Goal: Information Seeking & Learning: Learn about a topic

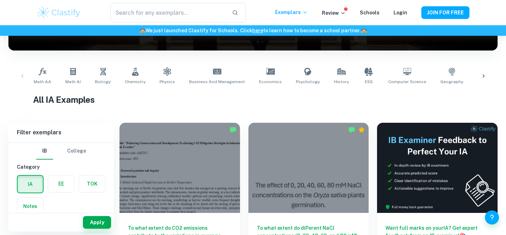
scroll to position [157, 0]
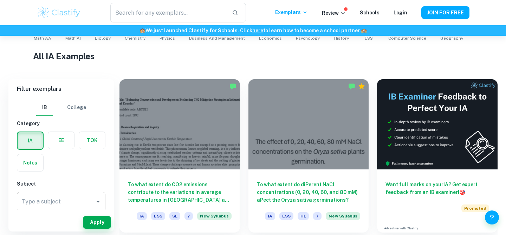
click at [96, 204] on icon "Open" at bounding box center [98, 202] width 8 height 8
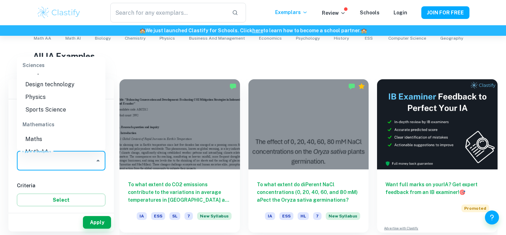
scroll to position [879, 0]
click at [52, 129] on li "Sports Science" at bounding box center [61, 135] width 88 height 13
type input "Sports Science"
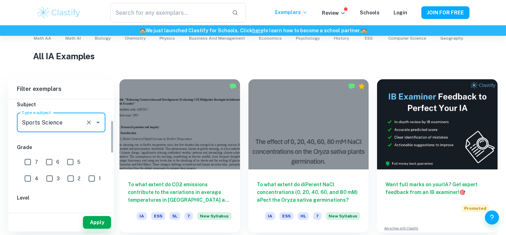
scroll to position [84, 0]
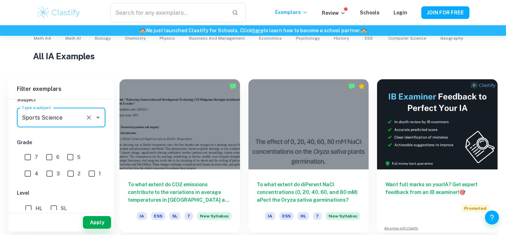
click at [28, 155] on input "7" at bounding box center [28, 157] width 14 height 14
checkbox input "true"
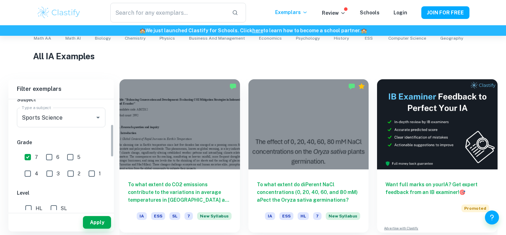
click at [31, 205] on input "HL" at bounding box center [28, 209] width 14 height 14
checkbox input "true"
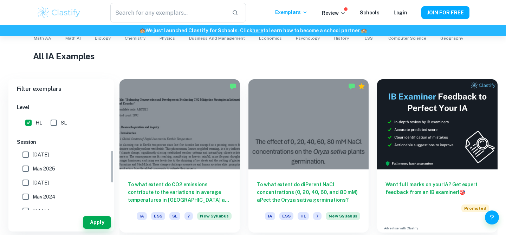
scroll to position [172, 0]
click at [94, 222] on button "Apply" at bounding box center [97, 222] width 28 height 13
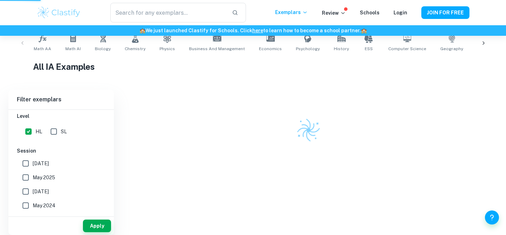
scroll to position [143, 0]
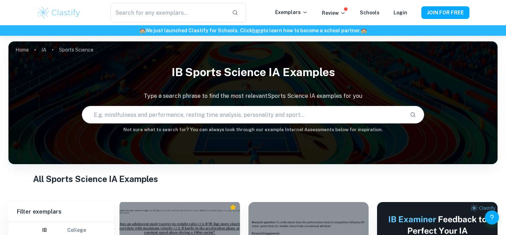
scroll to position [120, 0]
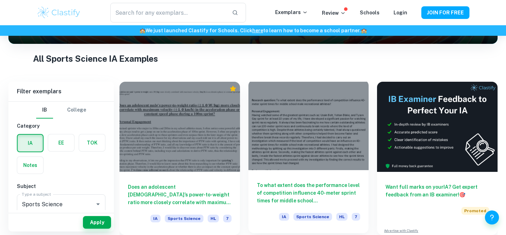
click at [307, 143] on div at bounding box center [308, 125] width 120 height 90
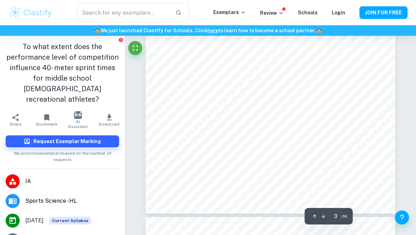
scroll to position [977, 0]
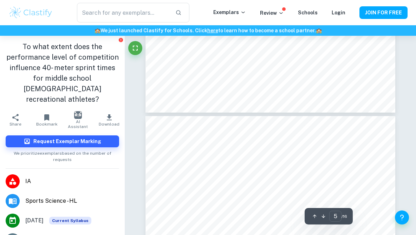
type input "6"
